Goal: Task Accomplishment & Management: Manage account settings

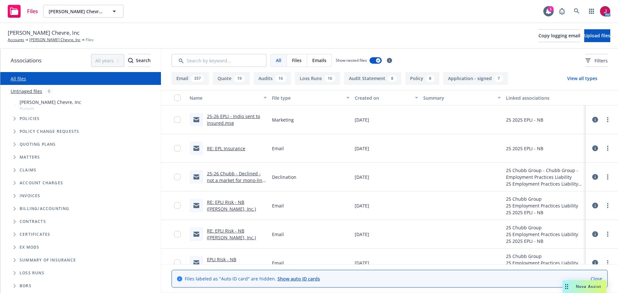
click at [577, 283] on div "Nova Assist" at bounding box center [584, 286] width 44 height 13
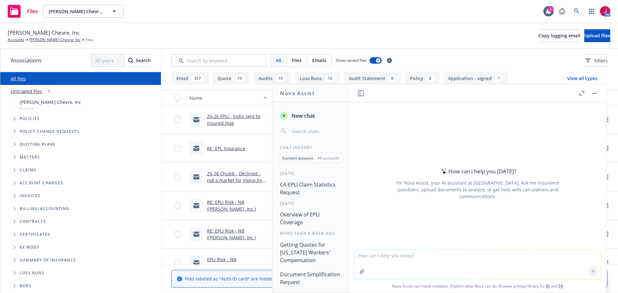
click at [460, 253] on textarea at bounding box center [477, 265] width 246 height 30
type textarea "What is the best way to respond to steer the insured away from this?"
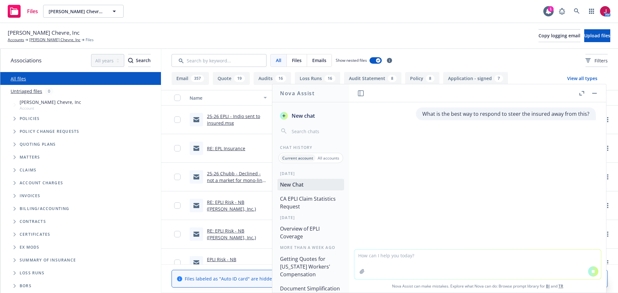
paste textarea "Hello [PERSON_NAME] and [PERSON_NAME], We are exploring the possibility of allo…"
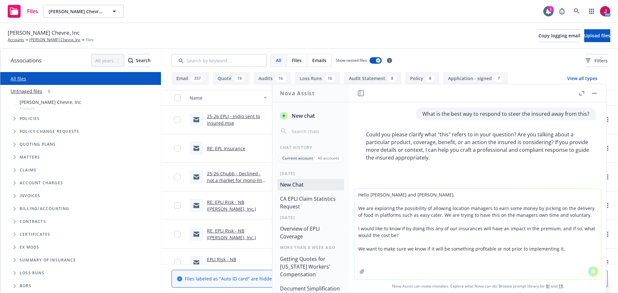
scroll to position [3, 0]
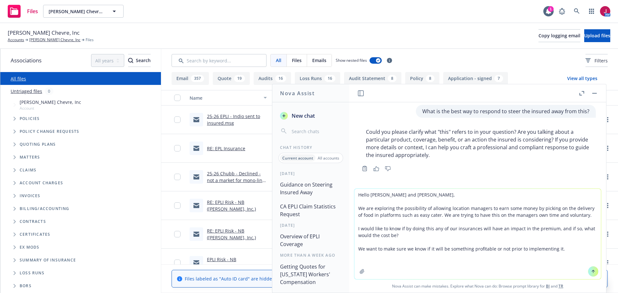
type textarea "Hello [PERSON_NAME] and [PERSON_NAME], We are exploring the possibility of allo…"
click at [591, 271] on icon at bounding box center [592, 271] width 5 height 5
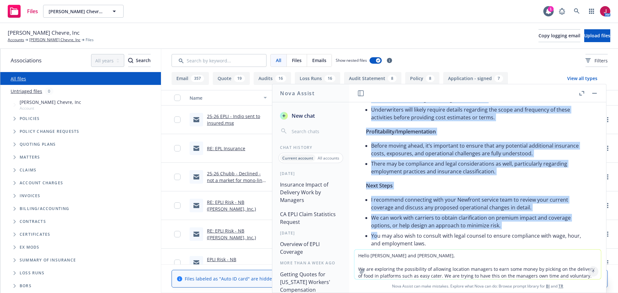
scroll to position [370, 0]
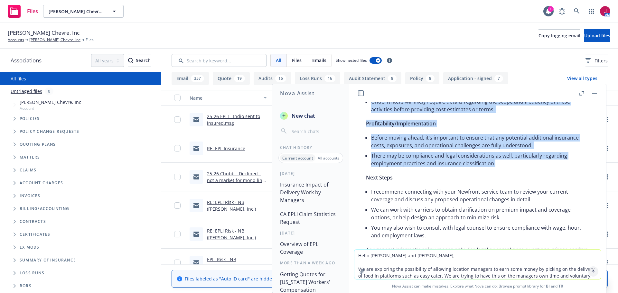
drag, startPoint x: 364, startPoint y: 149, endPoint x: 506, endPoint y: 165, distance: 142.5
click at [506, 165] on div "Here’s a professional, helpful response to steer the insured away from this, or…" at bounding box center [477, 100] width 236 height 394
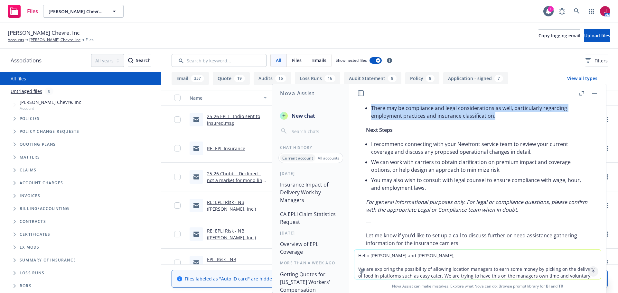
scroll to position [424, 0]
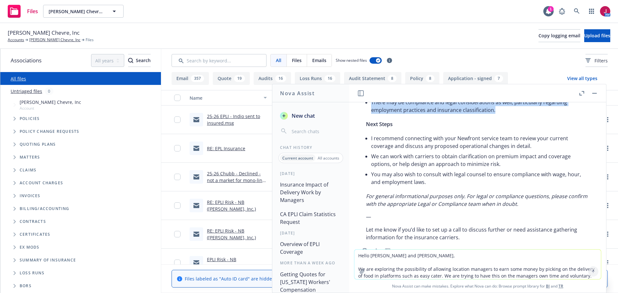
copy div "Lorem ips dol sitametc adi eli seddoeius tempo incidid utlaboree dolo magnaaliq…"
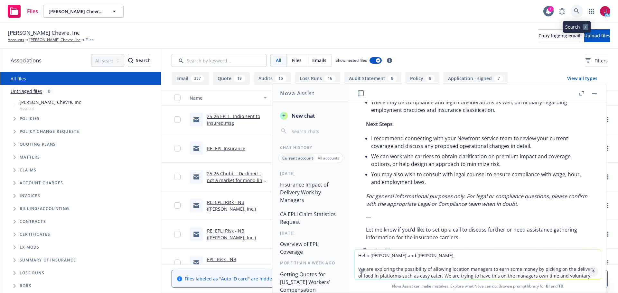
click at [577, 5] on link at bounding box center [576, 11] width 13 height 13
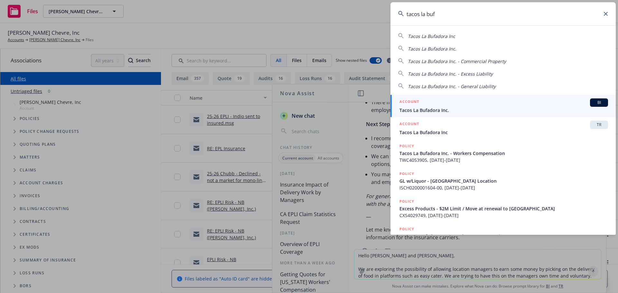
type input "tacos la buf"
click at [493, 102] on div "ACCOUNT BI" at bounding box center [503, 102] width 208 height 8
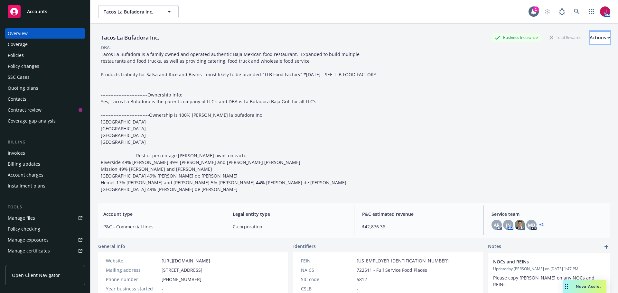
click at [600, 37] on button "Actions" at bounding box center [599, 37] width 21 height 13
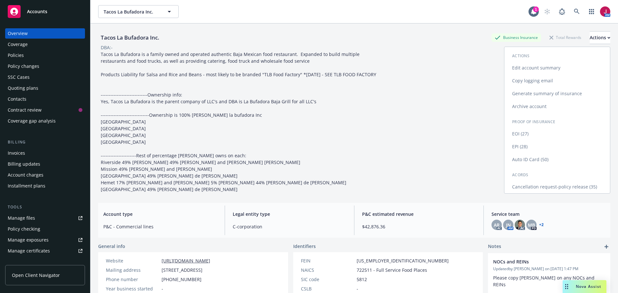
click at [537, 79] on link "Copy logging email" at bounding box center [556, 80] width 105 height 13
